Goal: Book appointment/travel/reservation

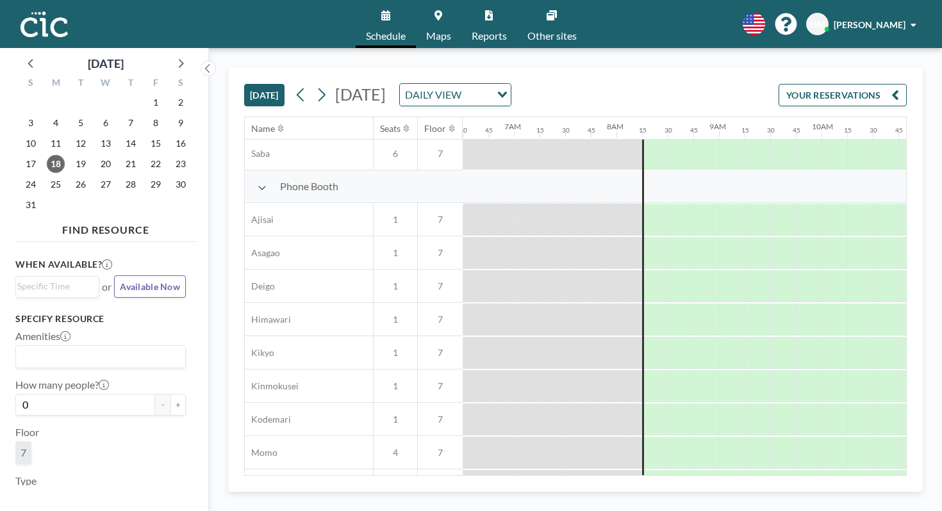
scroll to position [336, 666]
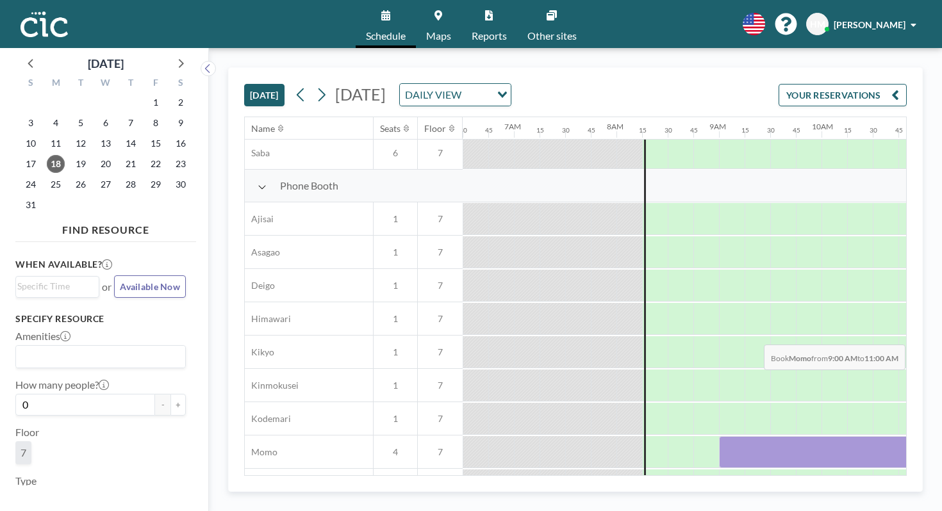
drag, startPoint x: 466, startPoint y: 309, endPoint x: 760, endPoint y: 314, distance: 293.4
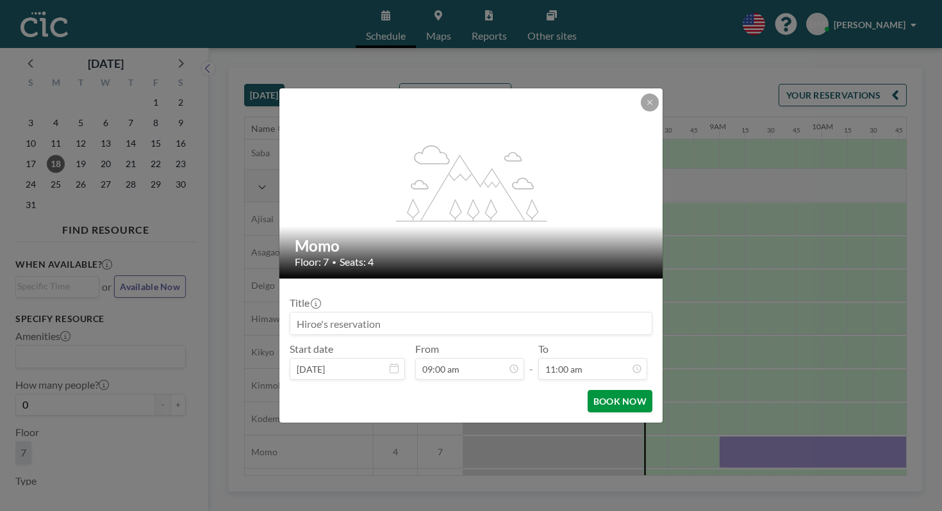
click at [607, 390] on button "BOOK NOW" at bounding box center [619, 401] width 65 height 22
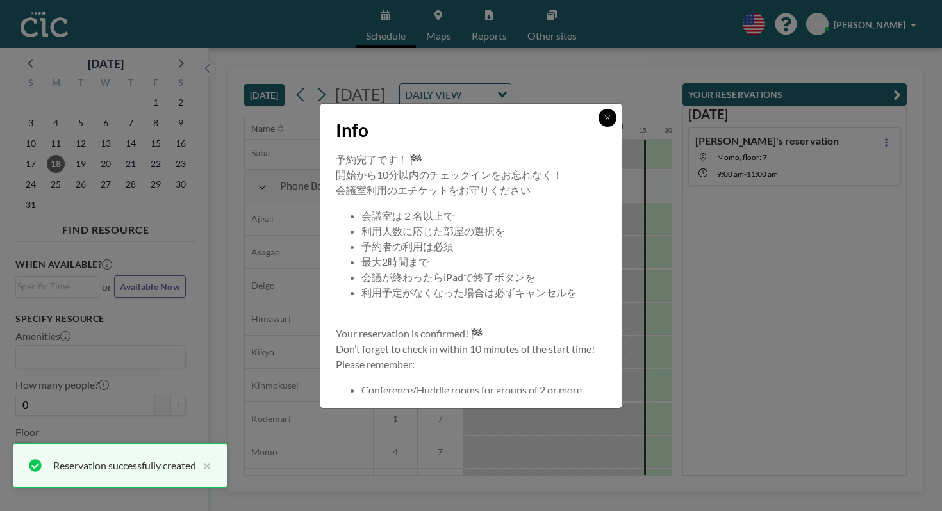
click at [598, 127] on button at bounding box center [607, 118] width 18 height 18
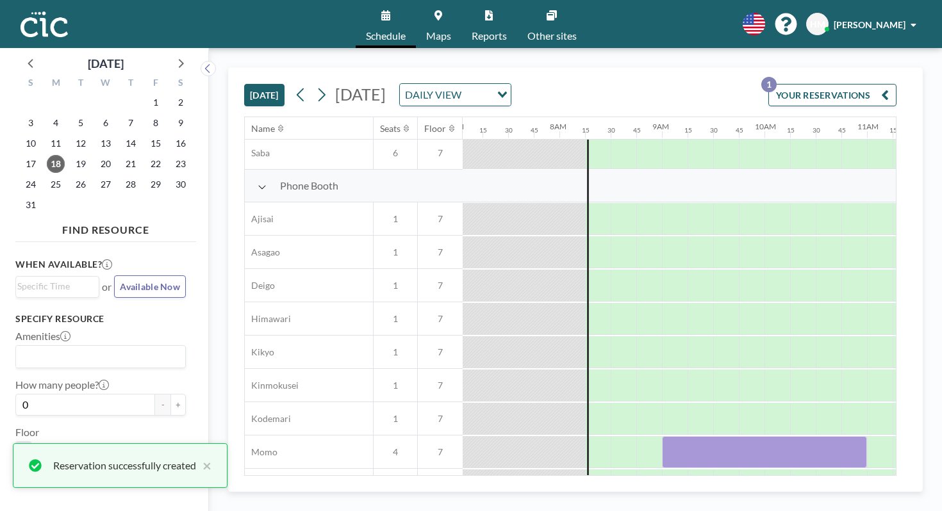
scroll to position [336, 774]
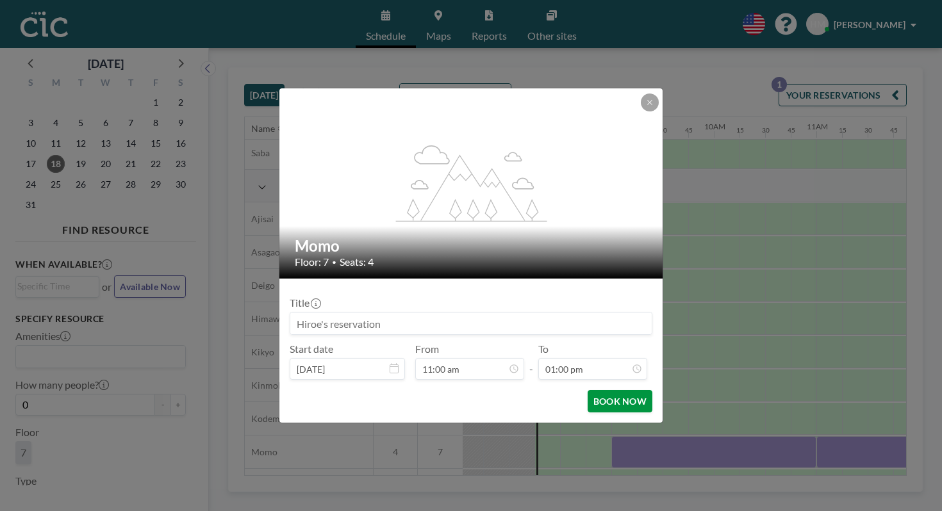
click at [605, 390] on button "BOOK NOW" at bounding box center [619, 401] width 65 height 22
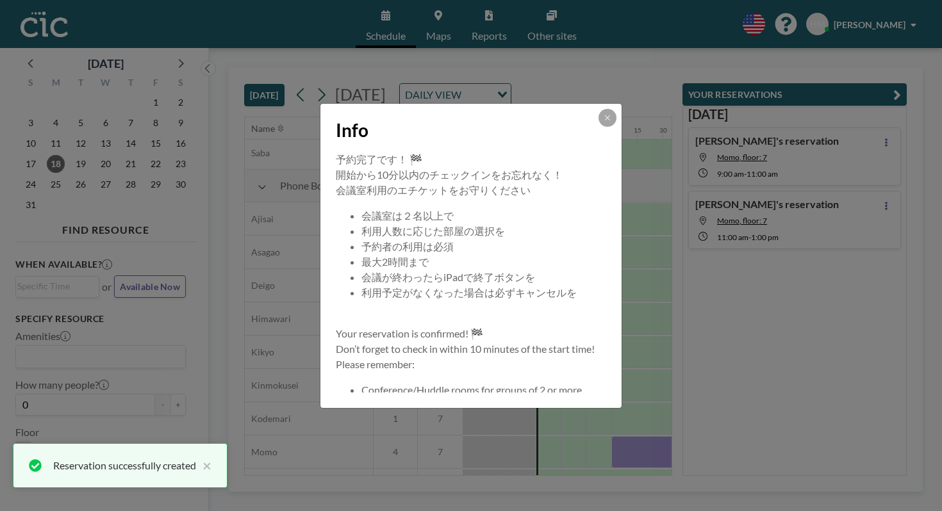
click at [603, 122] on icon at bounding box center [607, 118] width 8 height 8
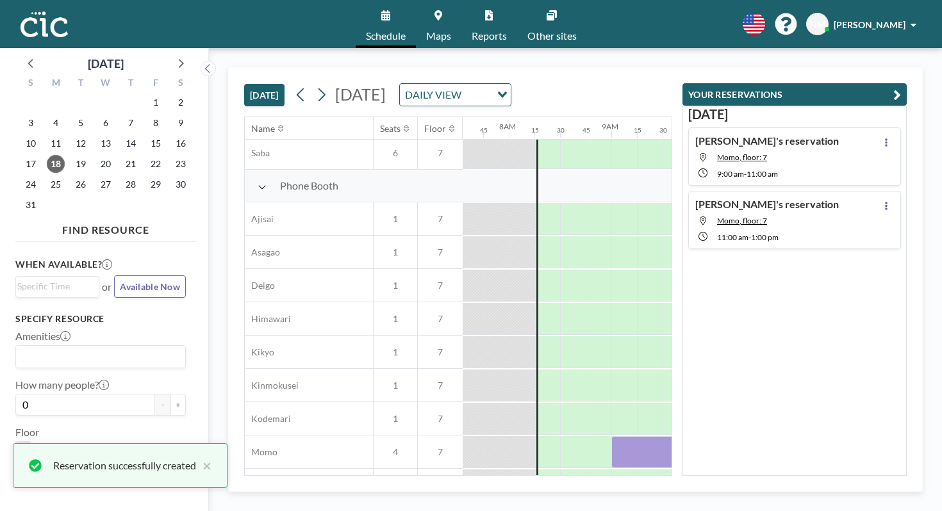
click at [672, 72] on div "[DATE] [DATE] DAILY VIEW Loading..." at bounding box center [458, 92] width 428 height 49
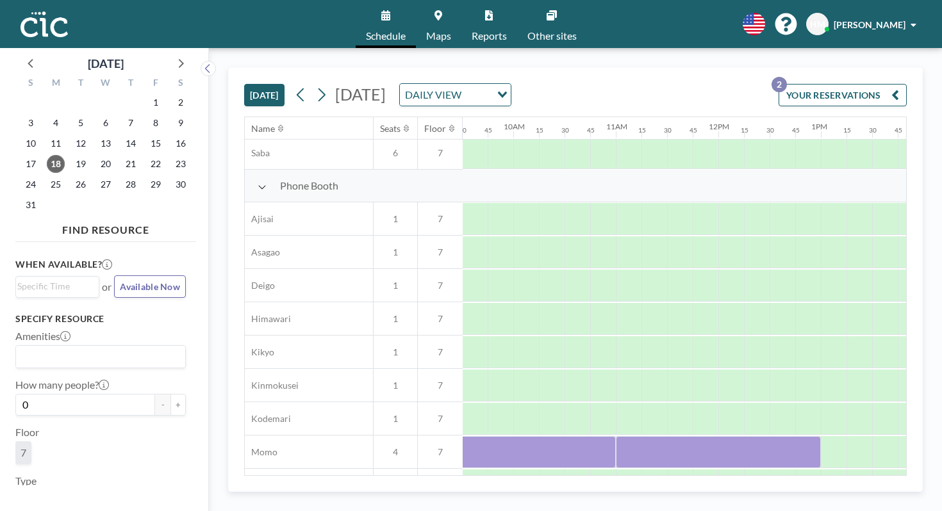
scroll to position [336, 997]
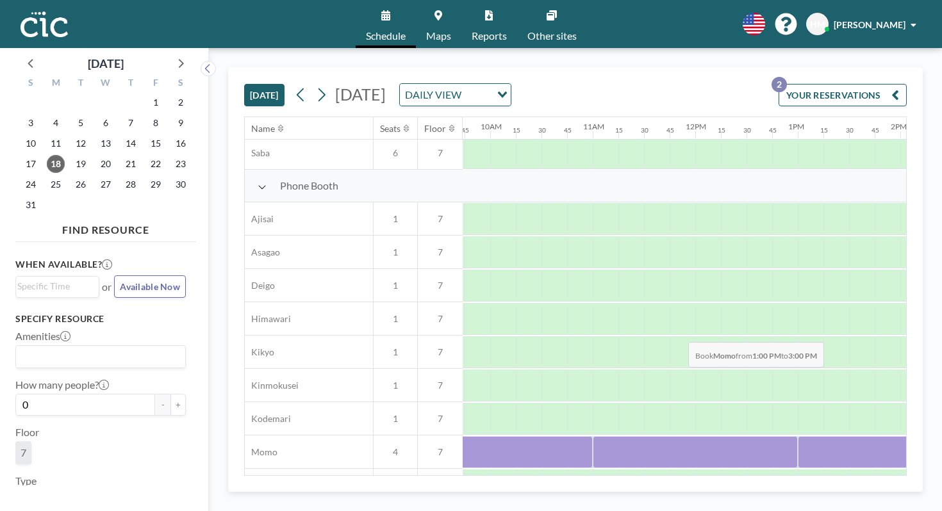
drag, startPoint x: 472, startPoint y: 313, endPoint x: 789, endPoint y: 311, distance: 317.1
click at [789, 436] on div at bounding box center [695, 452] width 2460 height 33
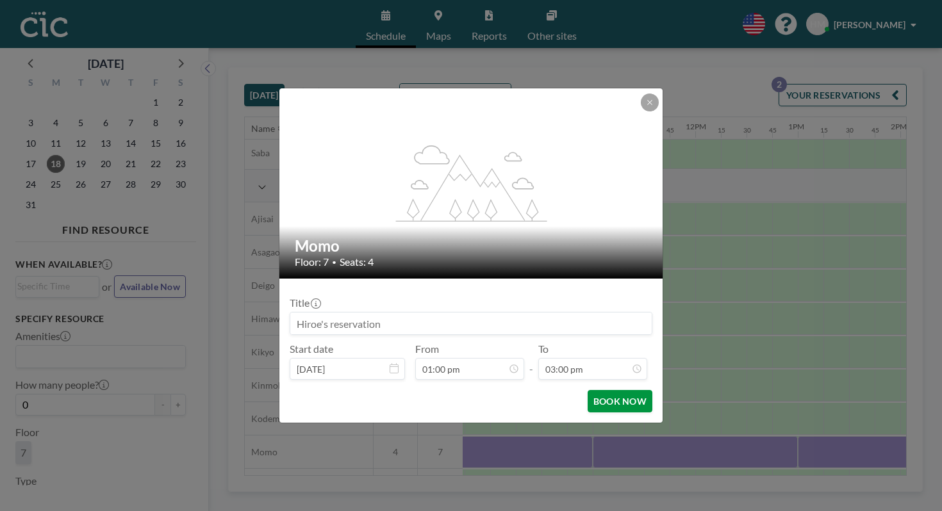
click at [611, 390] on button "BOOK NOW" at bounding box center [619, 401] width 65 height 22
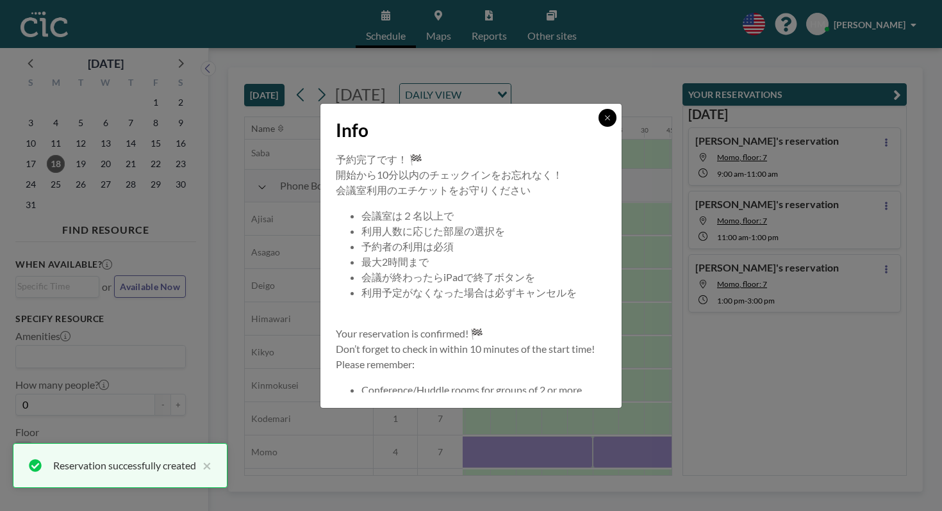
click at [603, 122] on icon at bounding box center [607, 118] width 8 height 8
